Goal: Task Accomplishment & Management: Manage account settings

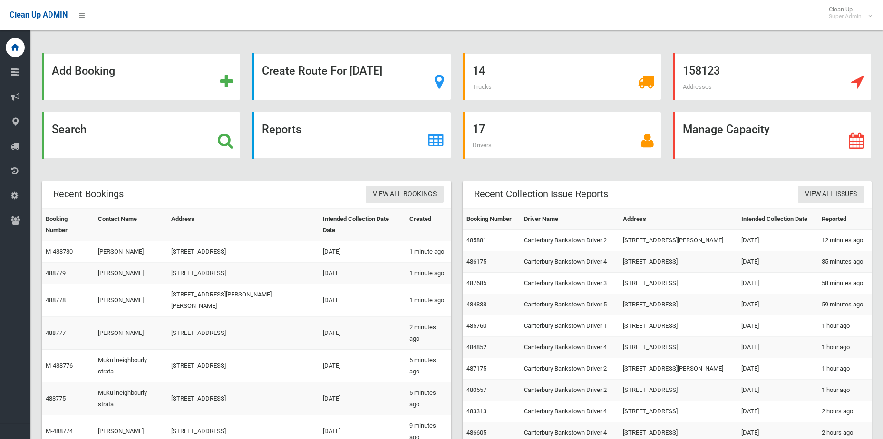
click at [219, 145] on icon at bounding box center [225, 141] width 15 height 16
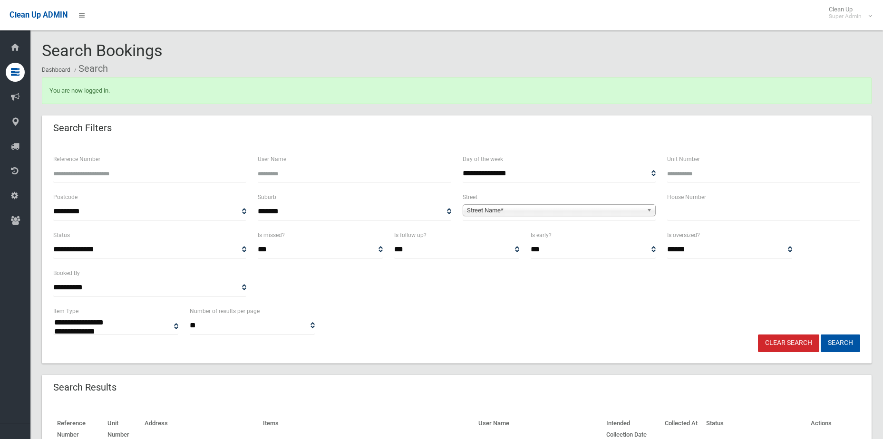
select select
click at [111, 182] on input "Reference Number" at bounding box center [149, 174] width 193 height 18
click at [110, 181] on input "Reference Number" at bounding box center [149, 174] width 193 height 18
type input "******"
click at [821, 335] on button "Search" at bounding box center [840, 344] width 39 height 18
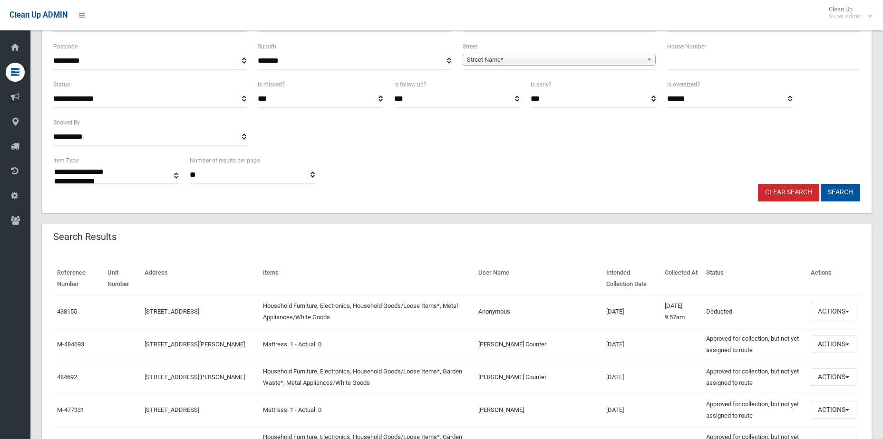
scroll to position [285, 0]
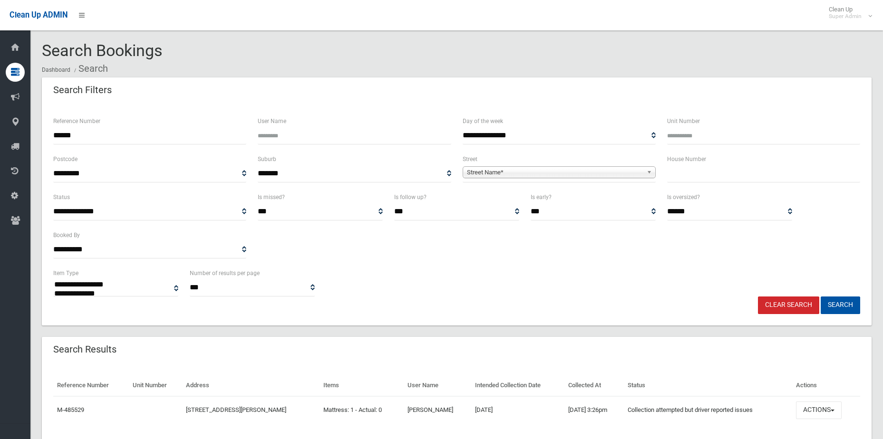
select select
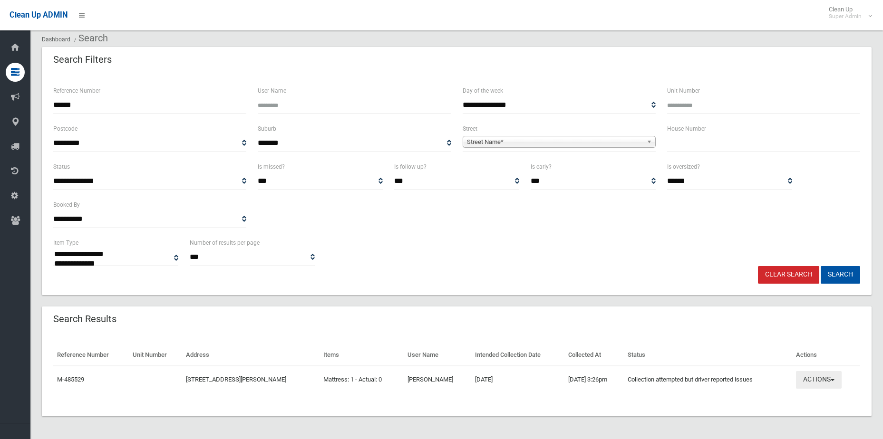
click at [824, 378] on button "Actions" at bounding box center [819, 380] width 46 height 18
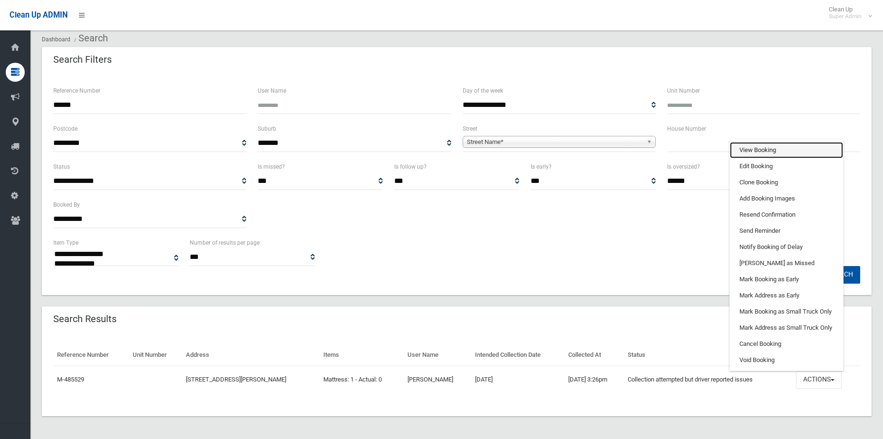
click at [767, 149] on link "View Booking" at bounding box center [786, 150] width 113 height 16
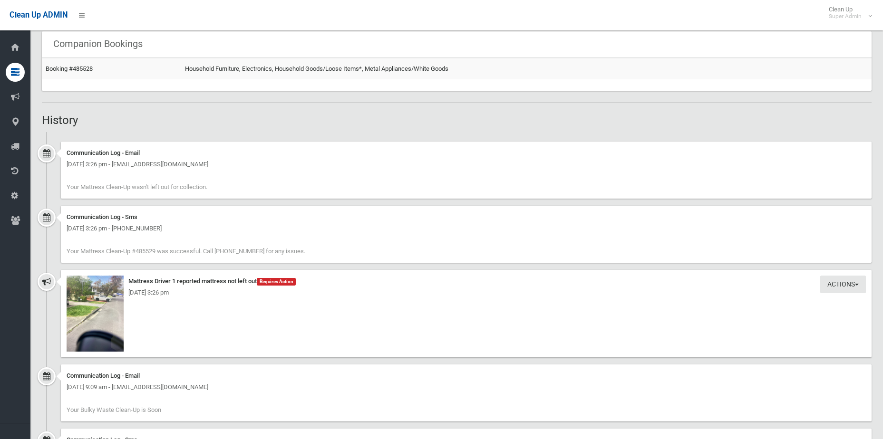
scroll to position [713, 0]
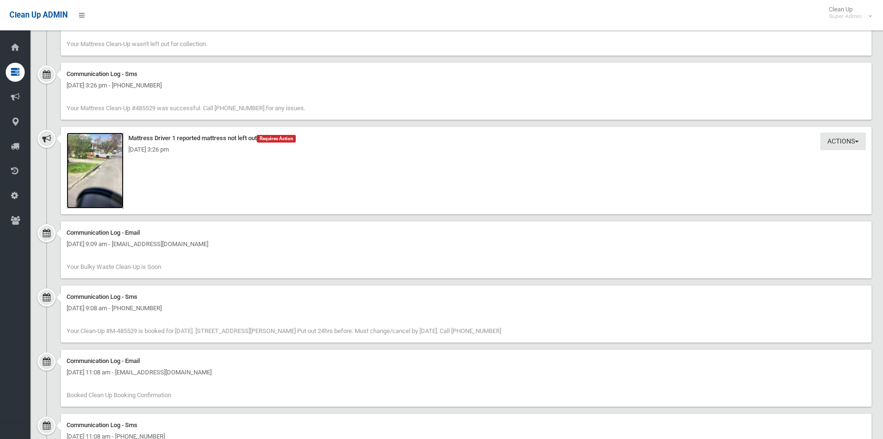
click at [113, 177] on img at bounding box center [95, 171] width 57 height 76
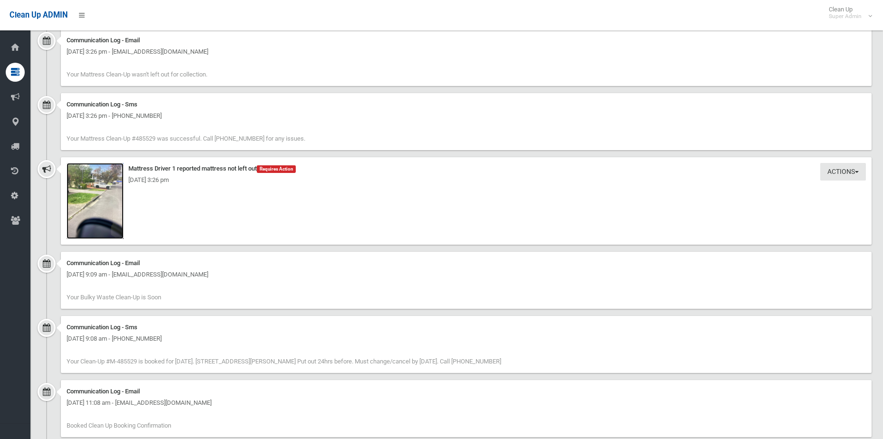
scroll to position [674, 0]
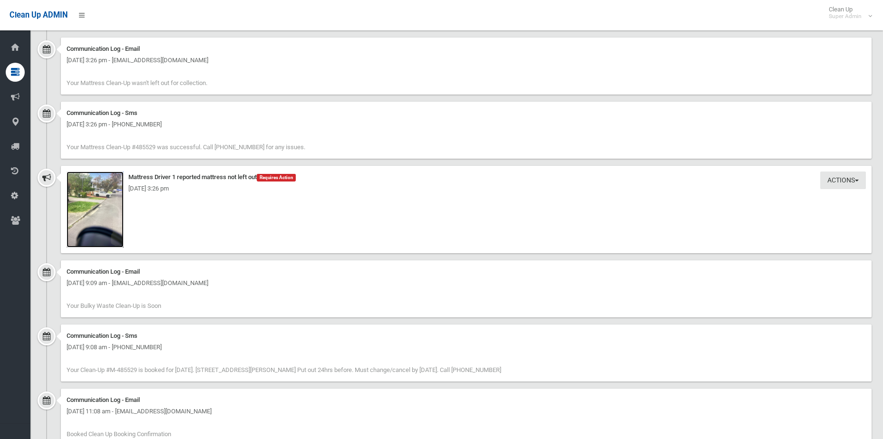
click at [102, 200] on img at bounding box center [95, 210] width 57 height 76
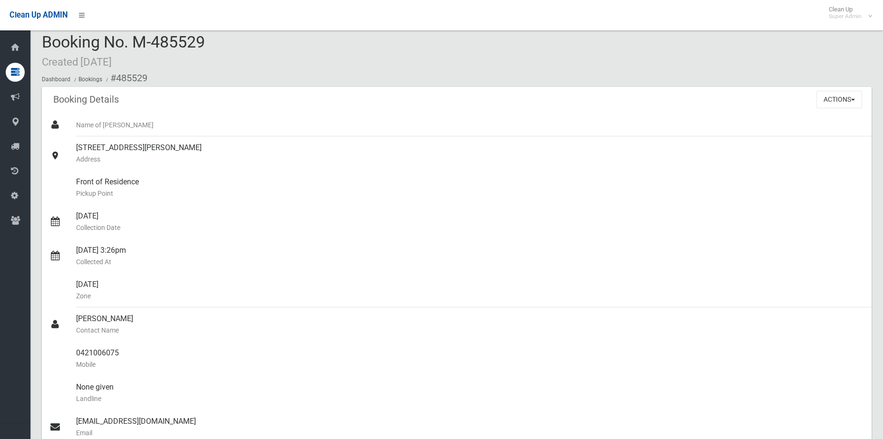
scroll to position [0, 0]
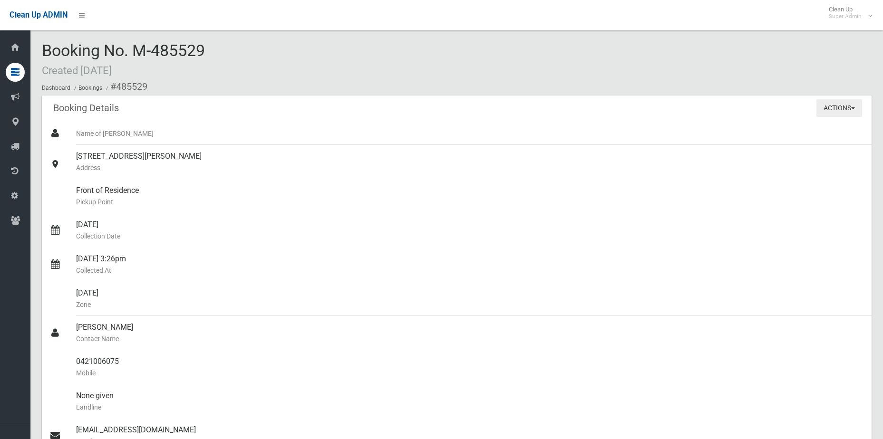
click at [857, 108] on button "Actions" at bounding box center [839, 108] width 46 height 18
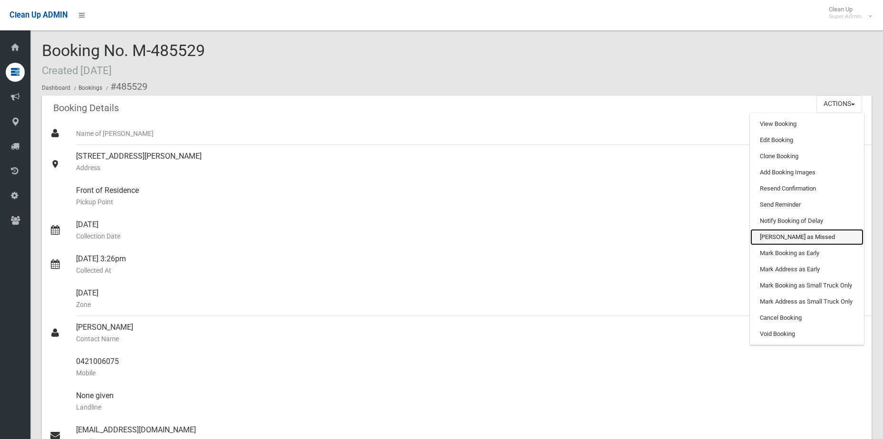
click at [801, 241] on link "[PERSON_NAME] as Missed" at bounding box center [806, 237] width 113 height 16
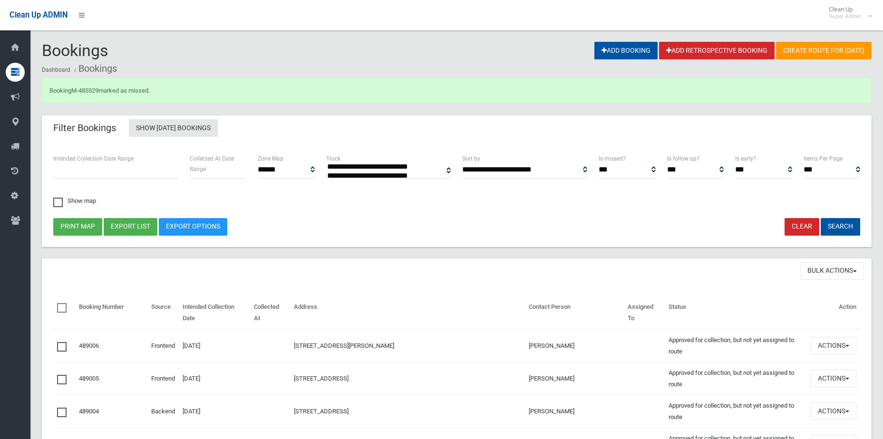
select select
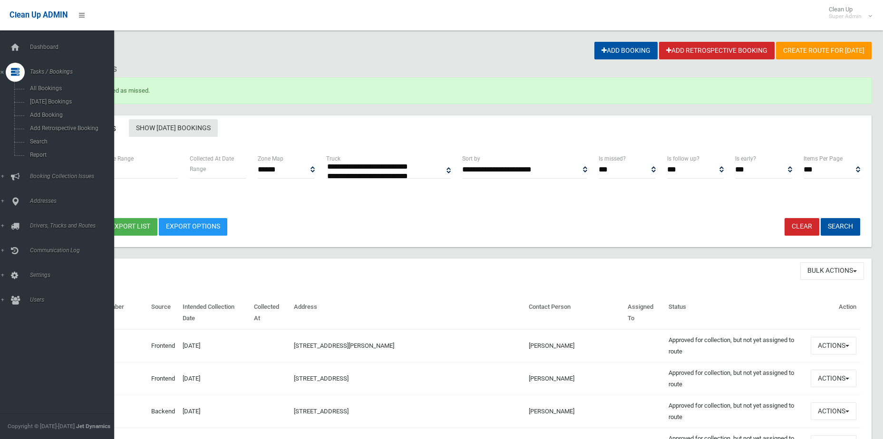
click at [17, 38] on div "Dashboard Tasks / Bookings All Bookings Today's Bookings Add Booking Add Retros…" at bounding box center [60, 234] width 121 height 409
click at [18, 46] on icon at bounding box center [15, 47] width 10 height 19
